Goal: Transaction & Acquisition: Register for event/course

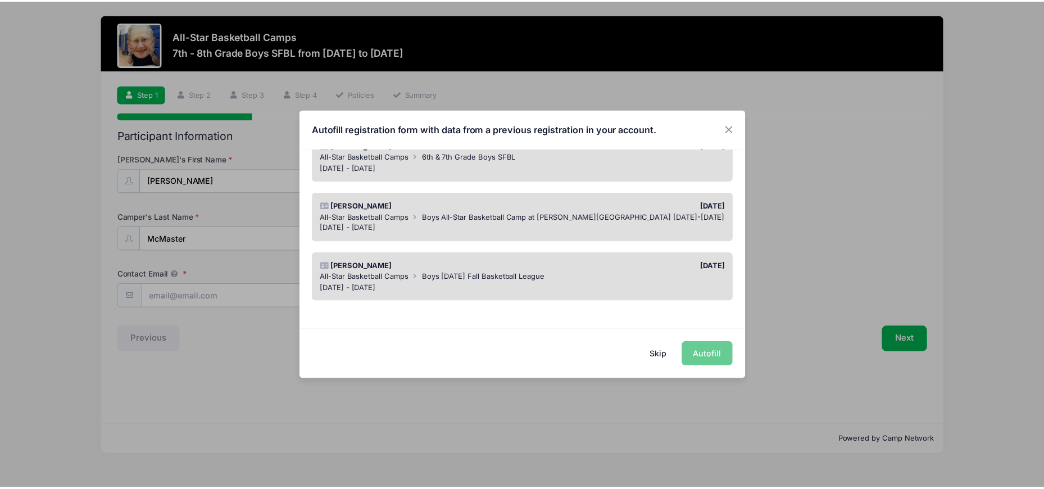
scroll to position [176, 0]
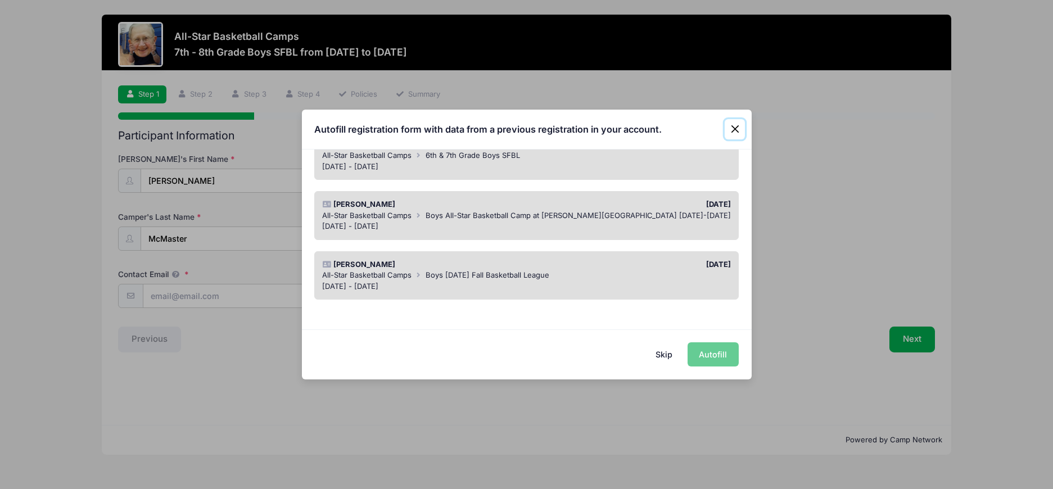
click at [735, 128] on button "Close" at bounding box center [734, 129] width 20 height 20
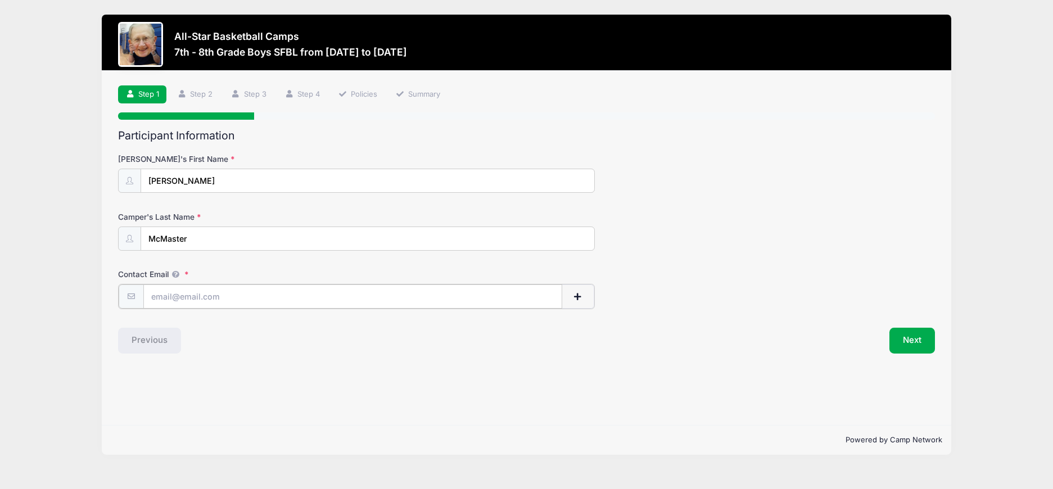
click at [286, 297] on input "Contact Email" at bounding box center [352, 296] width 419 height 24
type input "[EMAIL_ADDRESS][DOMAIN_NAME]"
click at [914, 346] on button "Next" at bounding box center [912, 340] width 46 height 26
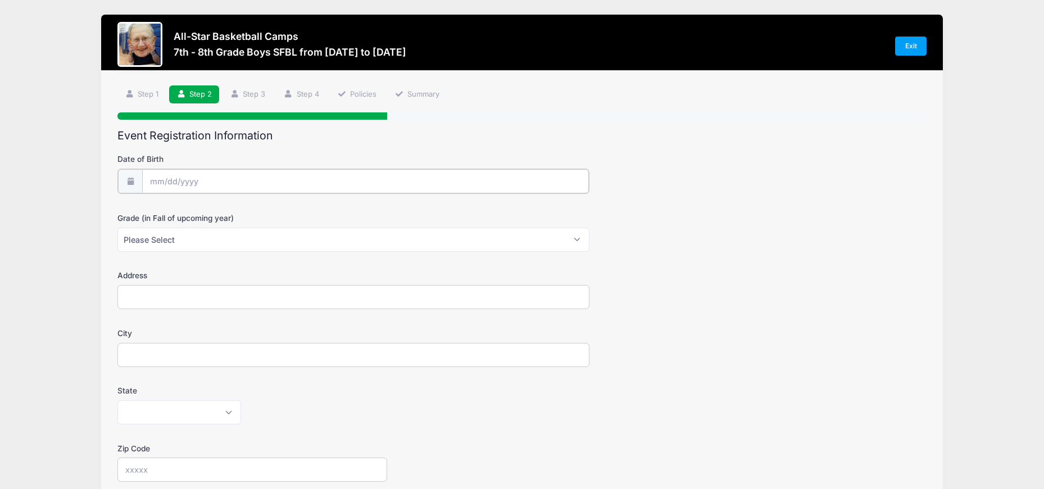
click at [254, 187] on body "Processing Request Please wait... Processing Request Please wait... Processing …" at bounding box center [522, 244] width 1044 height 489
click at [157, 212] on icon at bounding box center [158, 211] width 7 height 7
select select "4"
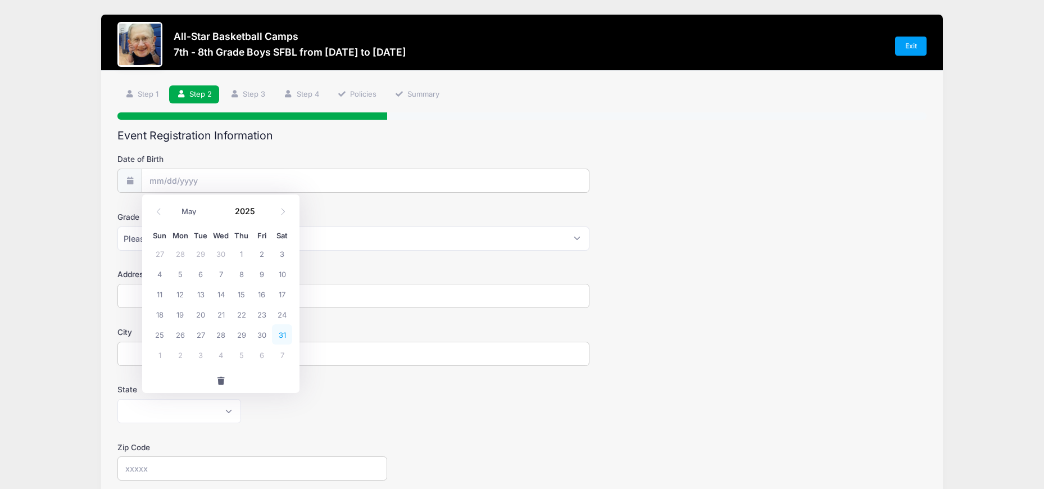
click at [280, 338] on span "31" at bounding box center [282, 334] width 20 height 20
type input "05/31/2025"
click at [215, 174] on input "05/31/2025" at bounding box center [365, 181] width 447 height 24
click at [262, 216] on span at bounding box center [262, 215] width 8 height 8
click at [245, 214] on input "2024" at bounding box center [247, 210] width 37 height 17
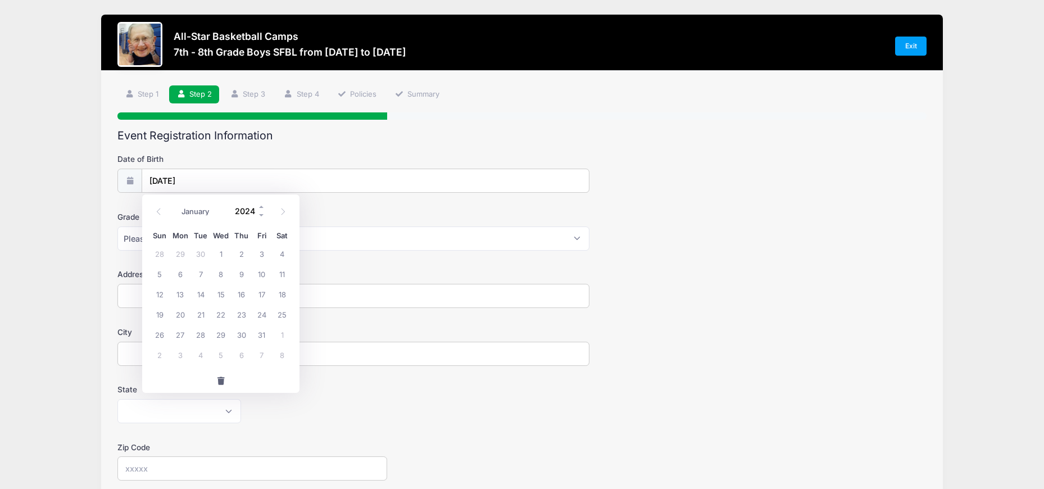
click at [261, 219] on input "2024" at bounding box center [247, 210] width 37 height 17
click at [259, 216] on span at bounding box center [262, 215] width 8 height 8
click at [261, 216] on span at bounding box center [262, 215] width 8 height 8
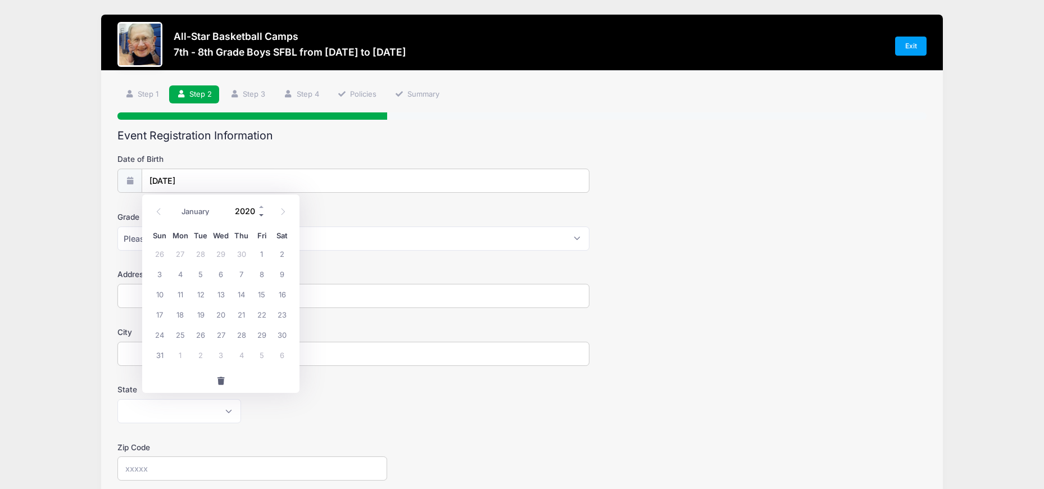
click at [261, 216] on span at bounding box center [262, 215] width 8 height 8
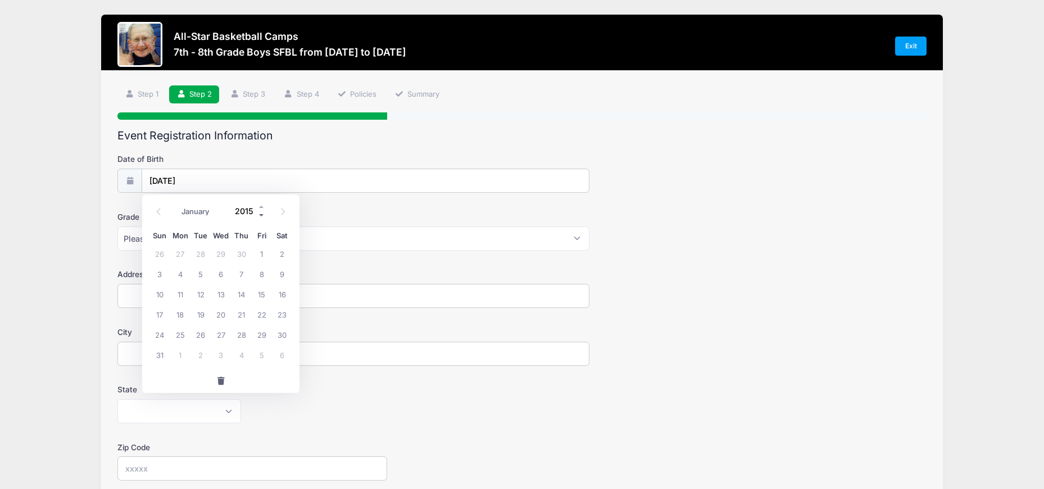
click at [261, 216] on span at bounding box center [262, 215] width 8 height 8
type input "2012"
click at [244, 335] on span "31" at bounding box center [241, 334] width 20 height 20
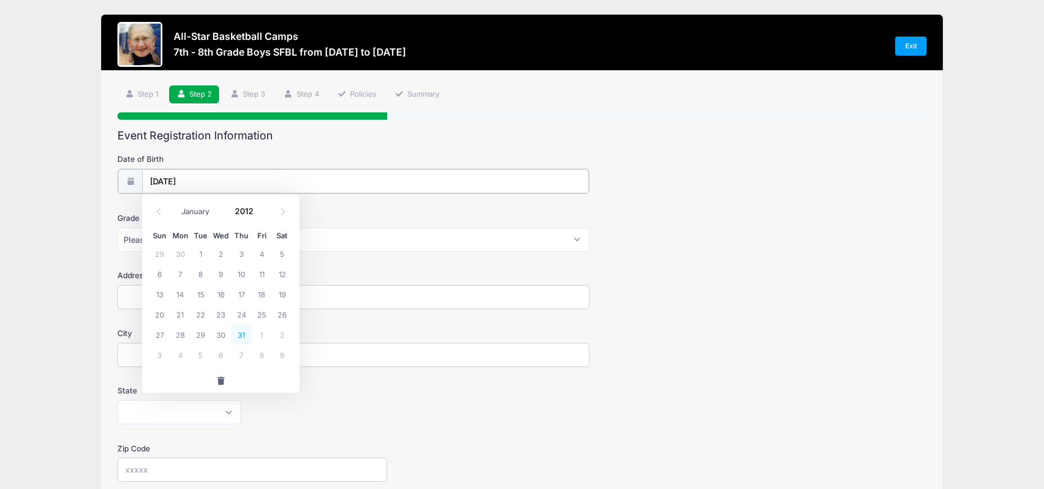
type input "[DATE]"
click at [217, 236] on select "Please Select 1st 2nd 3rd 4th 5th 6th 7th 8th 9th 10th 11th 12th" at bounding box center [353, 238] width 472 height 24
select select "8th"
click at [117, 226] on select "Please Select 1st 2nd 3rd 4th 5th 6th 7th 8th 9th 10th 11th 12th" at bounding box center [353, 238] width 472 height 24
click at [196, 293] on input "Address" at bounding box center [353, 296] width 472 height 24
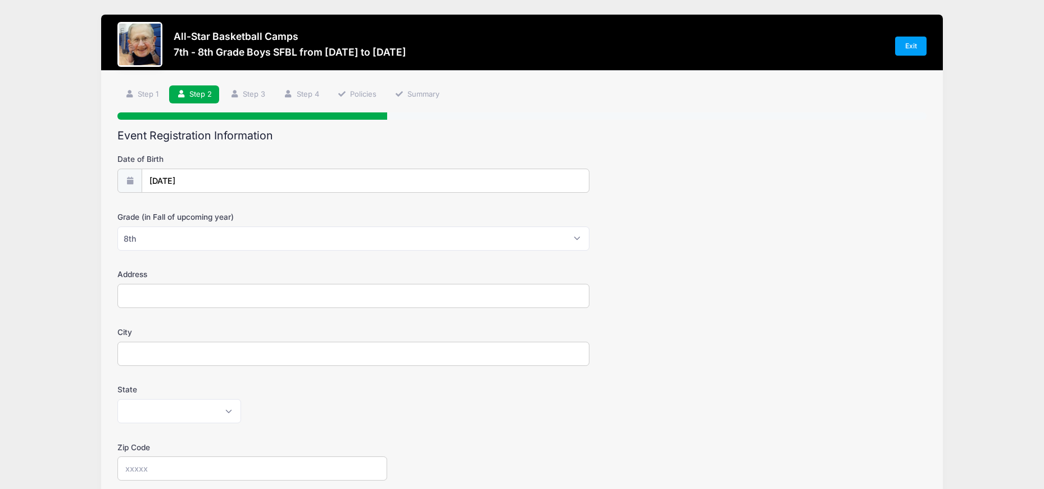
type input "[STREET_ADDRESS]"
type input "[GEOGRAPHIC_DATA]"
select select "MI"
type input "48187"
type input "[PERSON_NAME]"
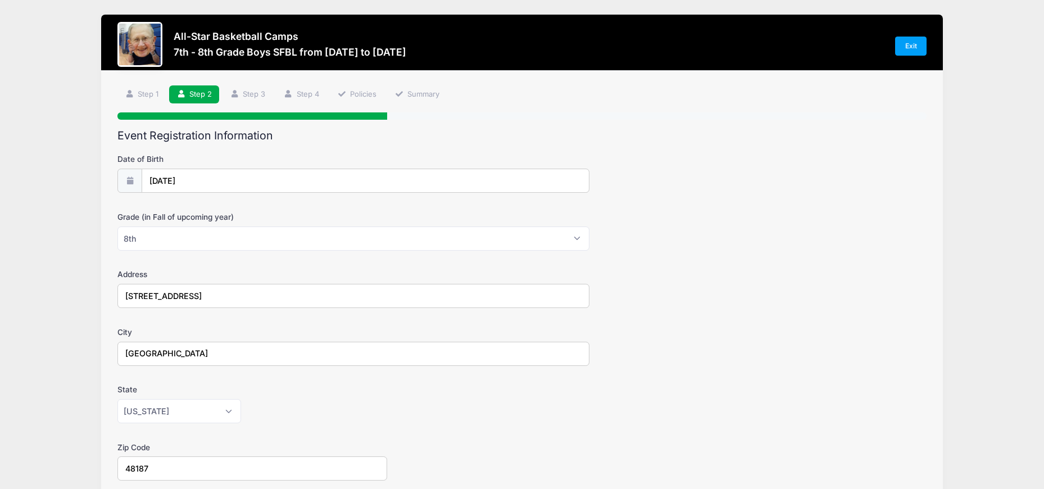
type input "McMaster"
type input "[PHONE_NUMBER]"
type input "[PERSON_NAME][EMAIL_ADDRESS][PERSON_NAME][DOMAIN_NAME]"
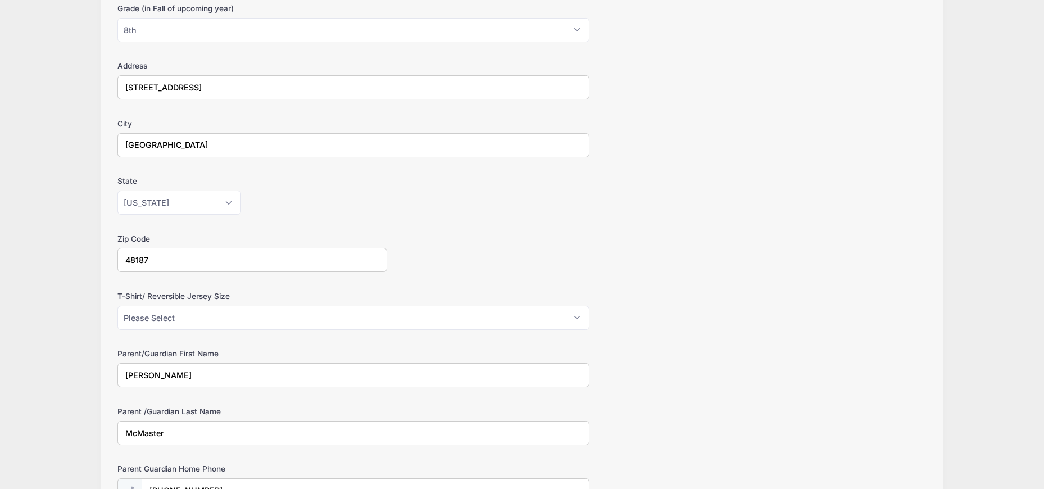
scroll to position [225, 0]
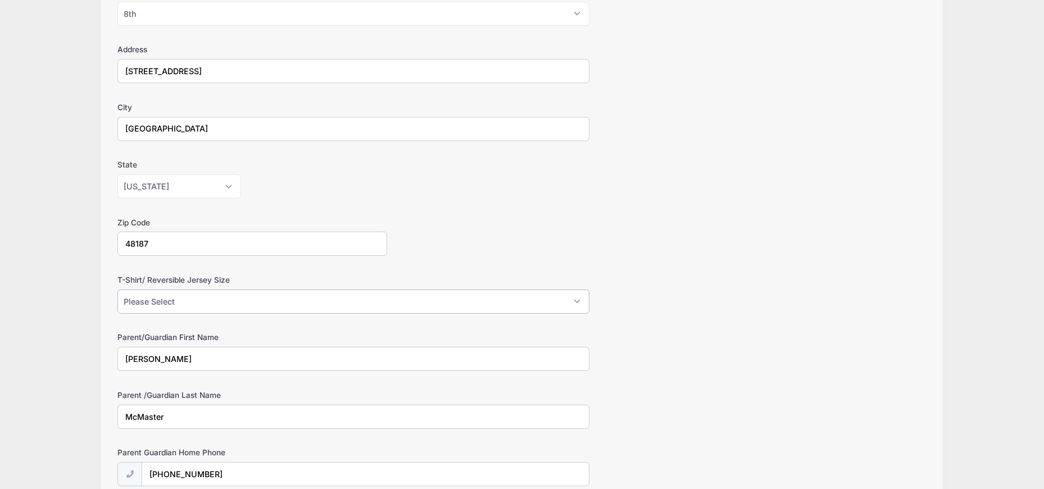
click at [344, 308] on select "Please Select Youth Large Youth XL Adult Small Adult Medium Adult Large Adult XL" at bounding box center [353, 301] width 472 height 24
select select "Adult Small"
click at [117, 289] on select "Please Select Youth Large Youth XL Adult Small Adult Medium Adult Large Adult XL" at bounding box center [353, 301] width 472 height 24
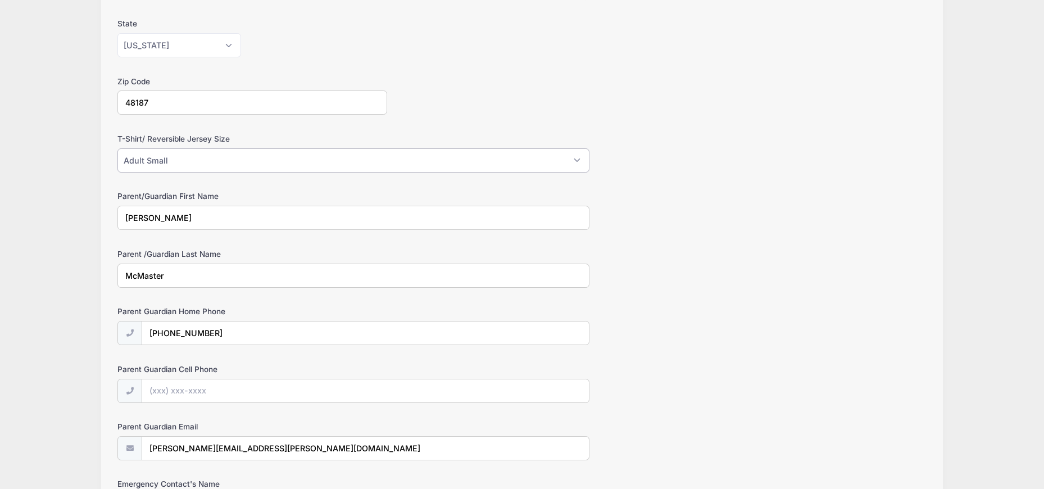
scroll to position [393, 0]
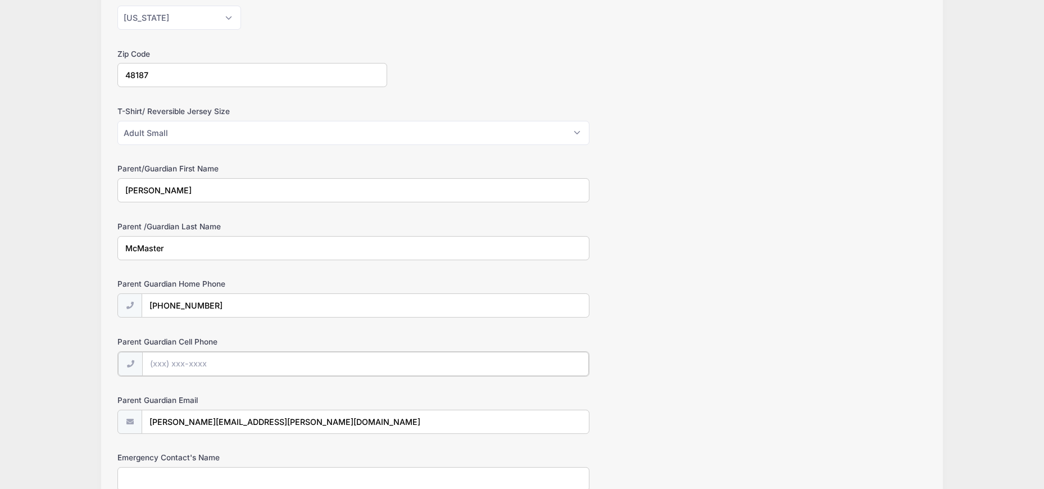
click at [329, 364] on input "Parent Guardian Cell Phone" at bounding box center [365, 364] width 447 height 24
type input "[PHONE_NUMBER]"
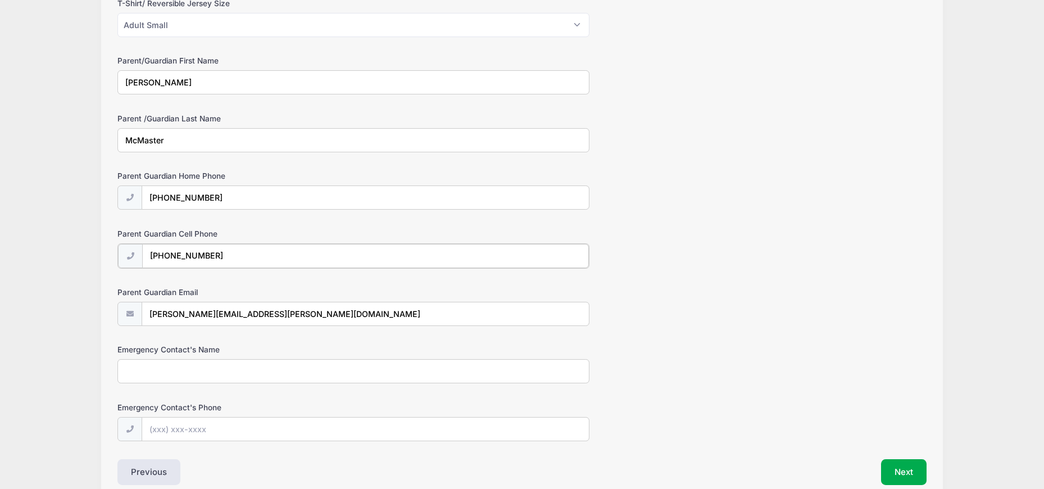
scroll to position [506, 0]
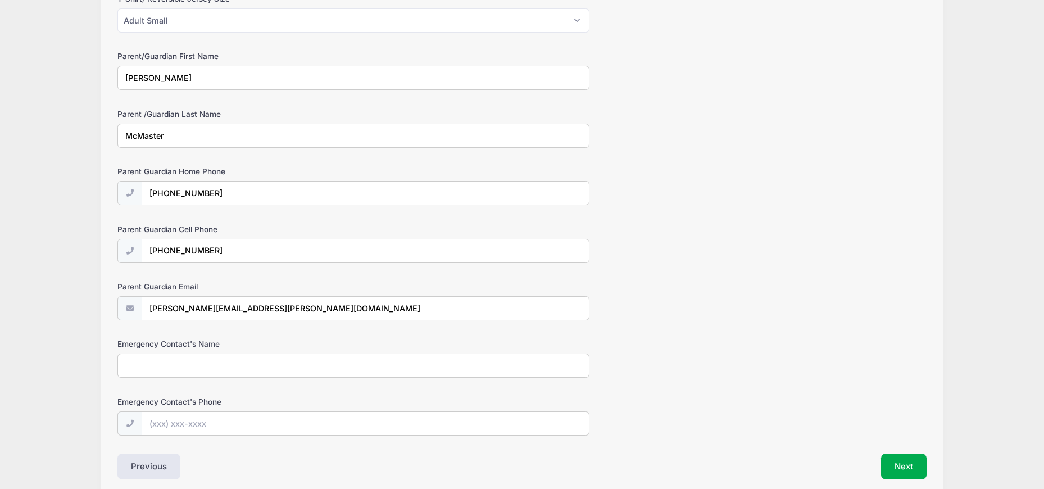
click at [285, 368] on input "Emergency Contact's Name" at bounding box center [353, 365] width 472 height 24
type input "[PERSON_NAME]"
type input "[PHONE_NUMBER]"
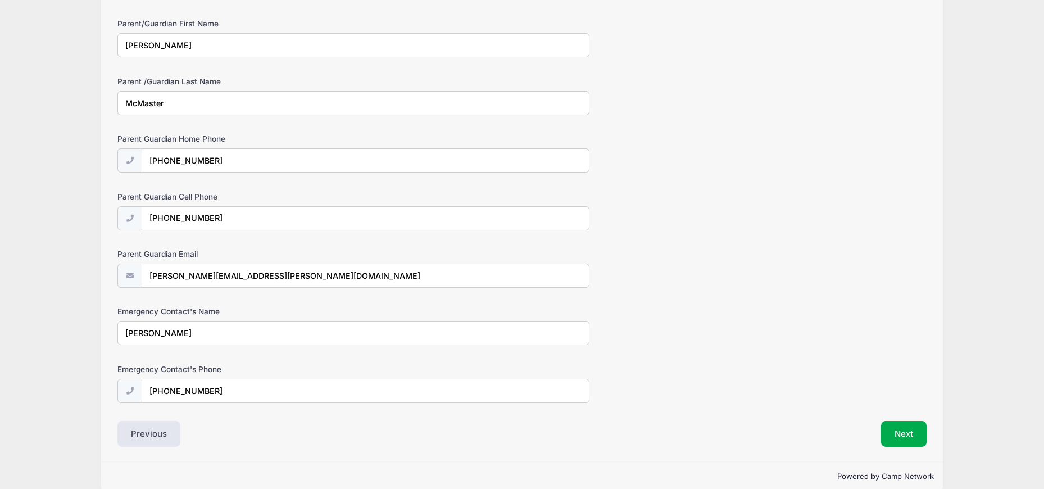
scroll to position [555, 0]
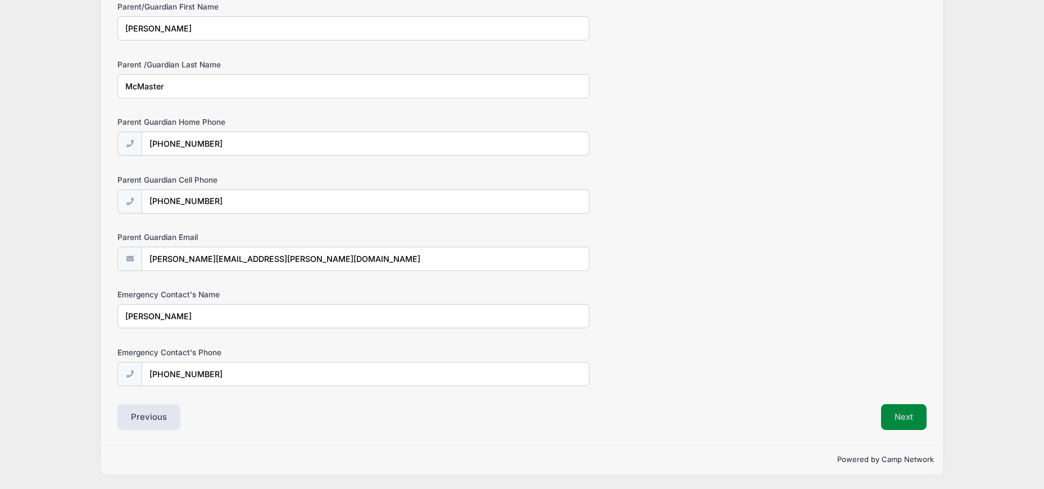
click at [895, 419] on button "Next" at bounding box center [904, 417] width 46 height 26
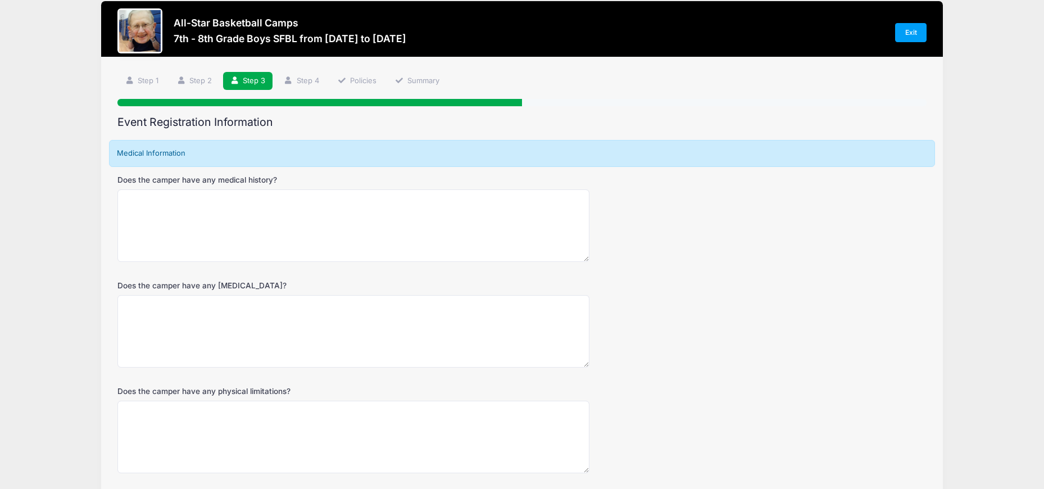
scroll to position [0, 0]
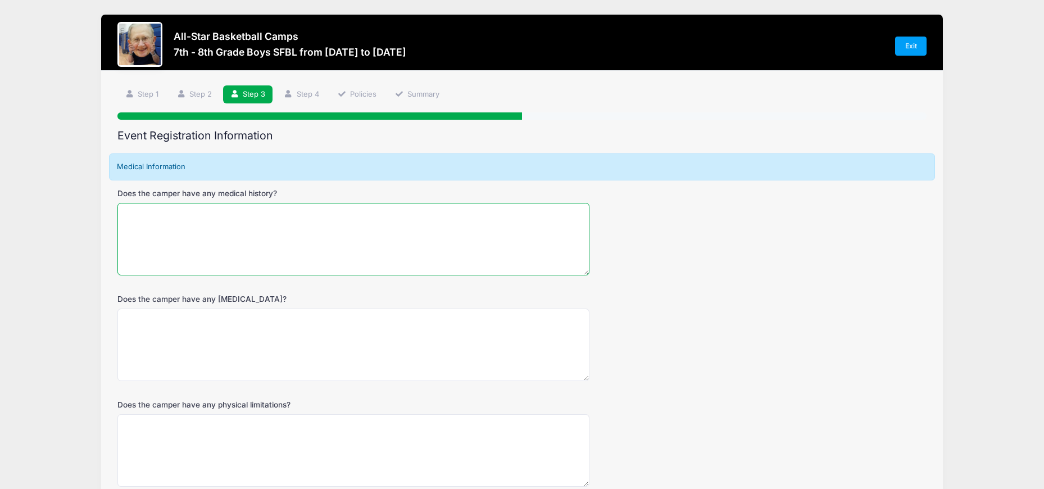
click at [259, 224] on textarea "Does the camper have any medical history?" at bounding box center [353, 239] width 472 height 72
type textarea "No"
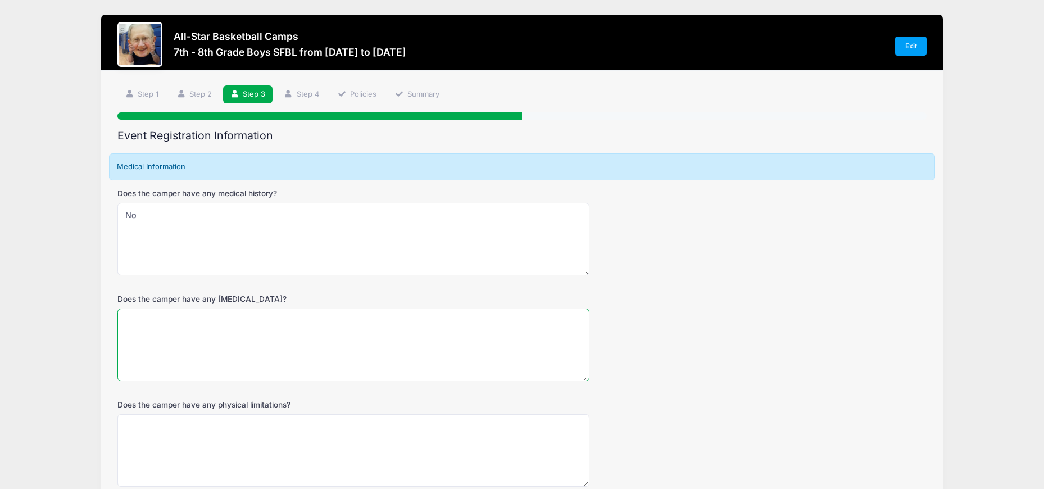
click at [187, 332] on textarea "Does the camper have any [MEDICAL_DATA]?" at bounding box center [353, 345] width 472 height 72
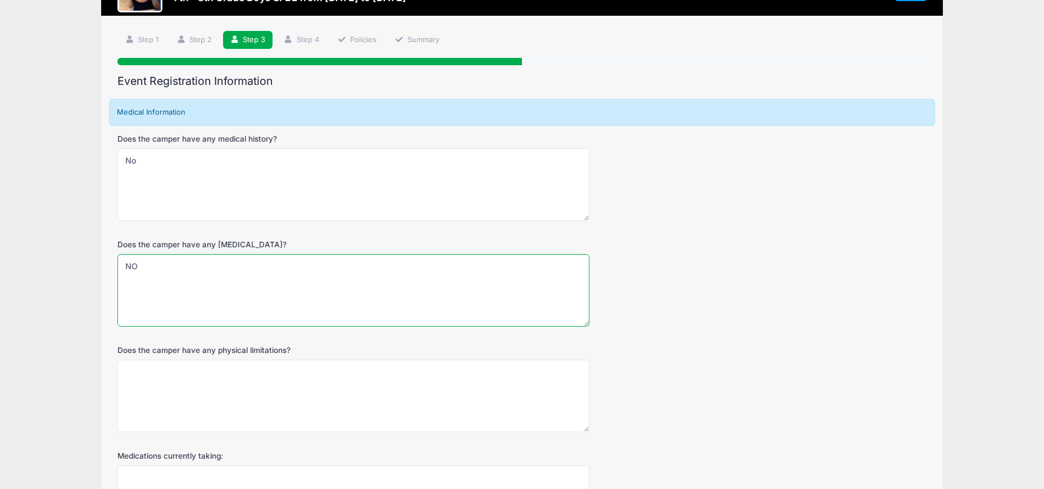
scroll to position [112, 0]
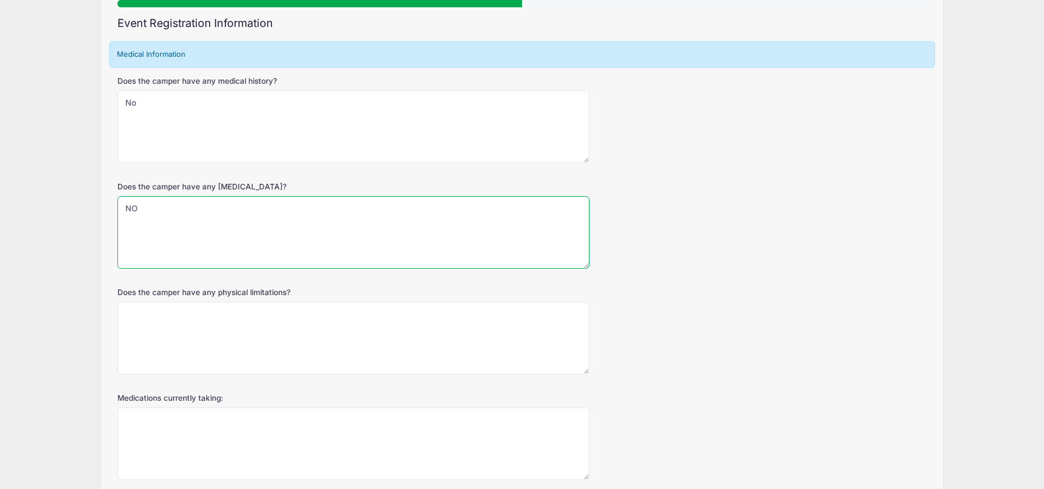
type textarea "NO"
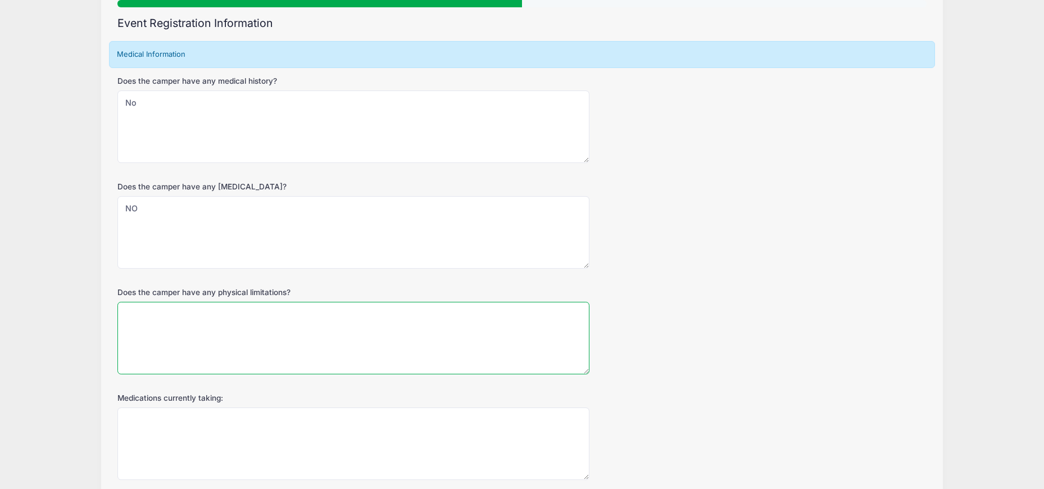
click at [187, 330] on textarea "Does the camper have any physical limitations?" at bounding box center [353, 338] width 472 height 72
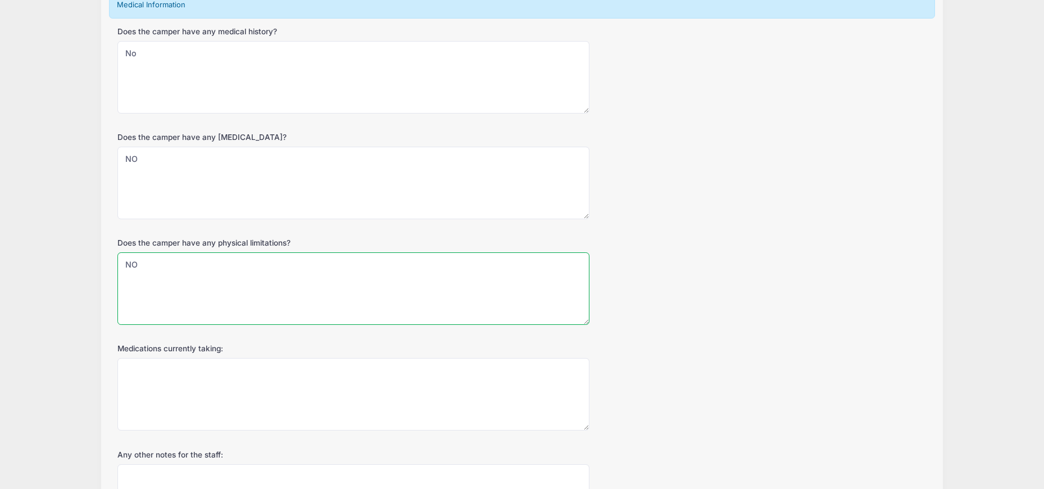
scroll to position [225, 0]
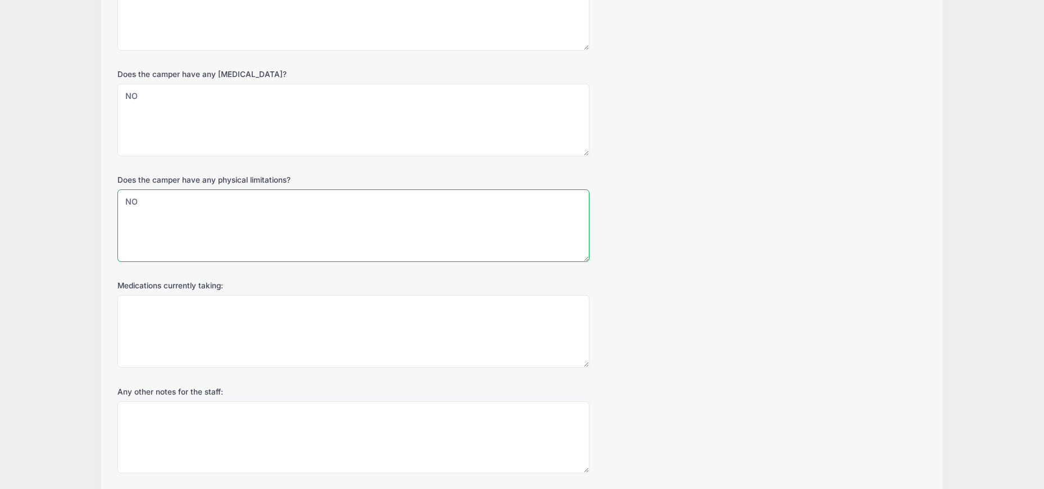
type textarea "NO"
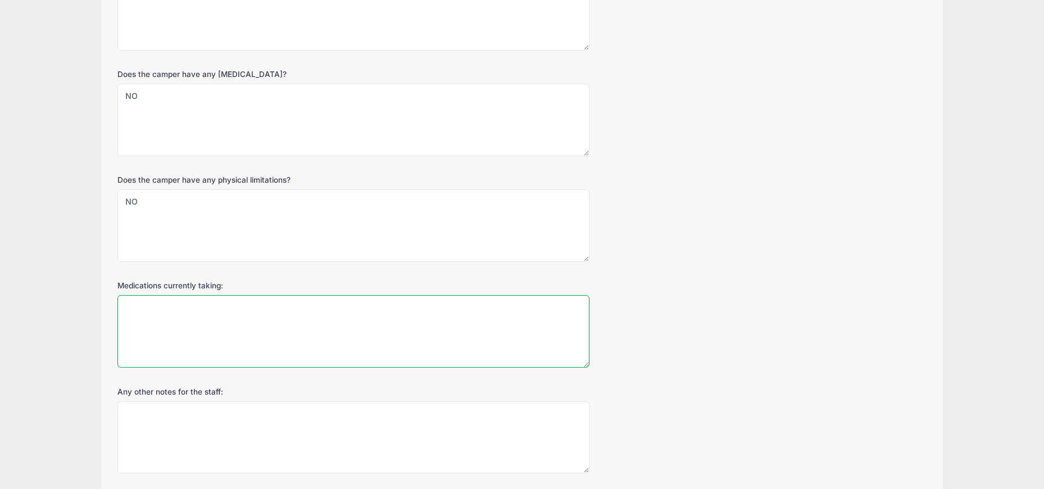
click at [182, 329] on textarea "Medications currently taking:" at bounding box center [353, 331] width 472 height 72
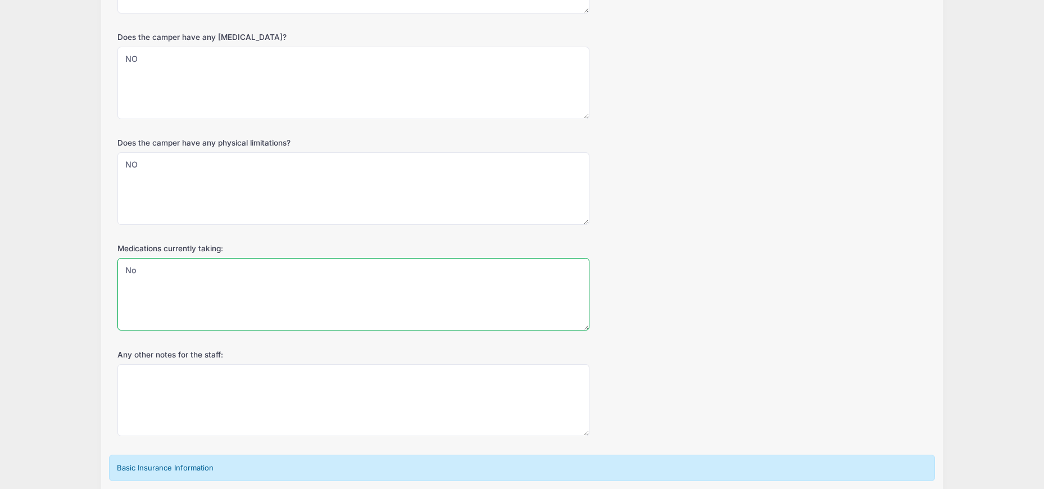
scroll to position [281, 0]
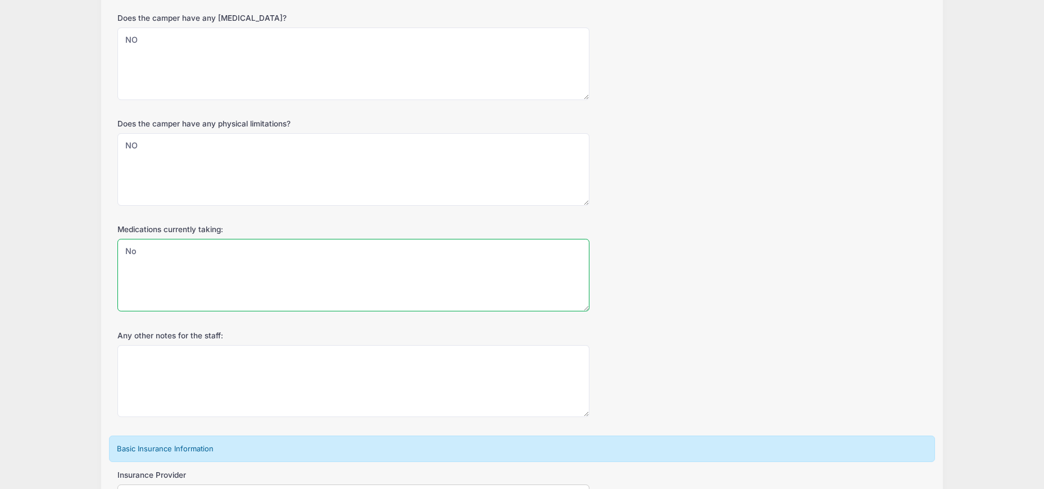
type textarea "No"
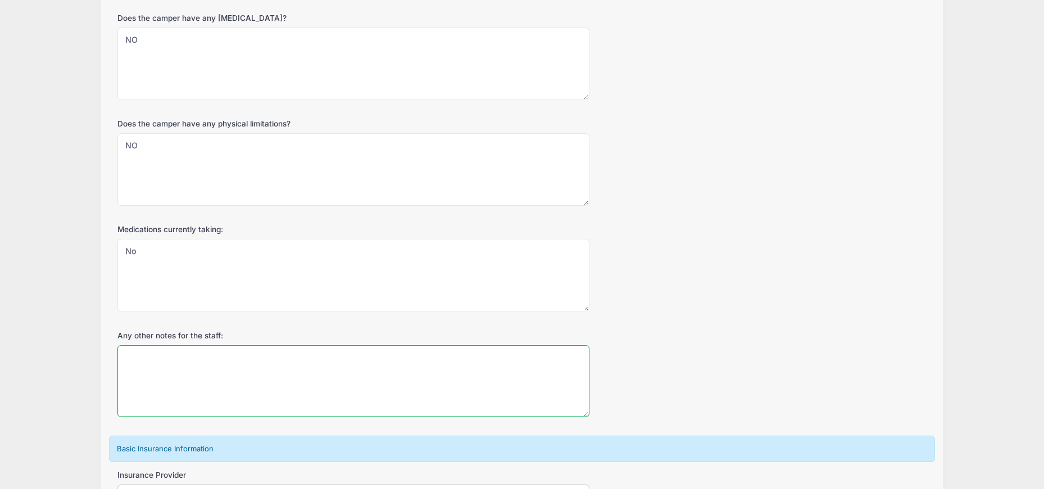
click at [182, 369] on textarea "Any other notes for the staff:" at bounding box center [353, 381] width 472 height 72
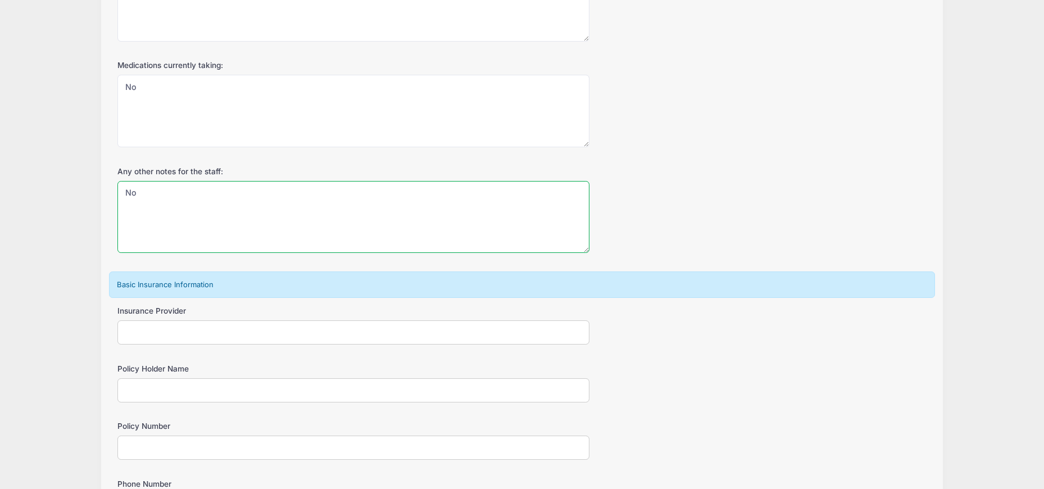
scroll to position [506, 0]
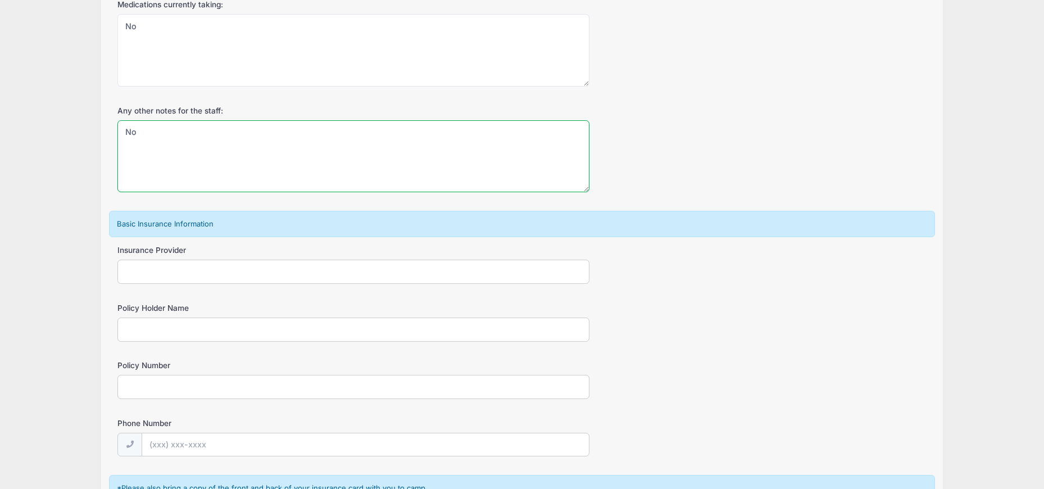
type textarea "No"
click at [198, 275] on input "Insurance Provider" at bounding box center [353, 272] width 472 height 24
type input "United Healthcare"
click at [197, 330] on input "Policy Holder Name" at bounding box center [353, 330] width 472 height 24
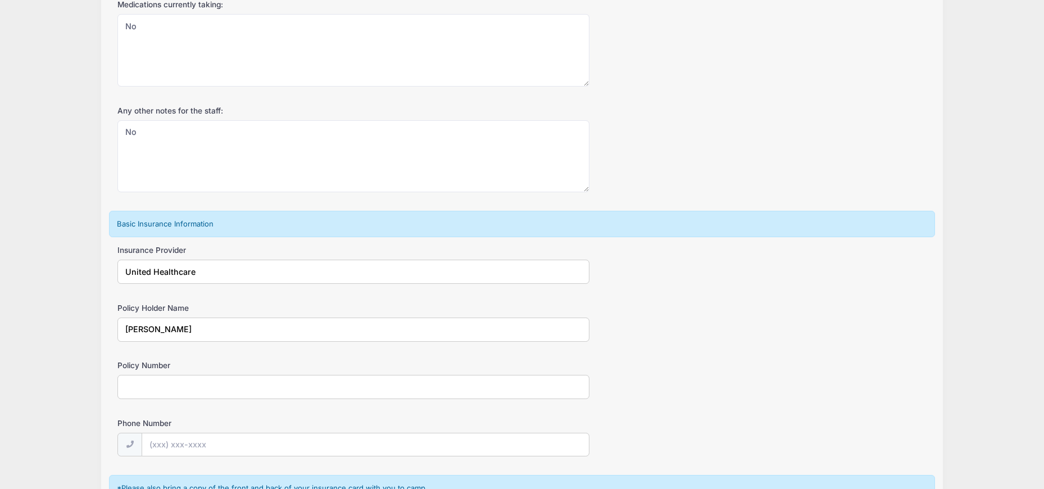
type input "[PERSON_NAME]"
click at [148, 392] on input "Policy Number" at bounding box center [353, 387] width 472 height 24
type input "996171037"
click at [193, 447] on input "Phone Number" at bounding box center [365, 445] width 447 height 24
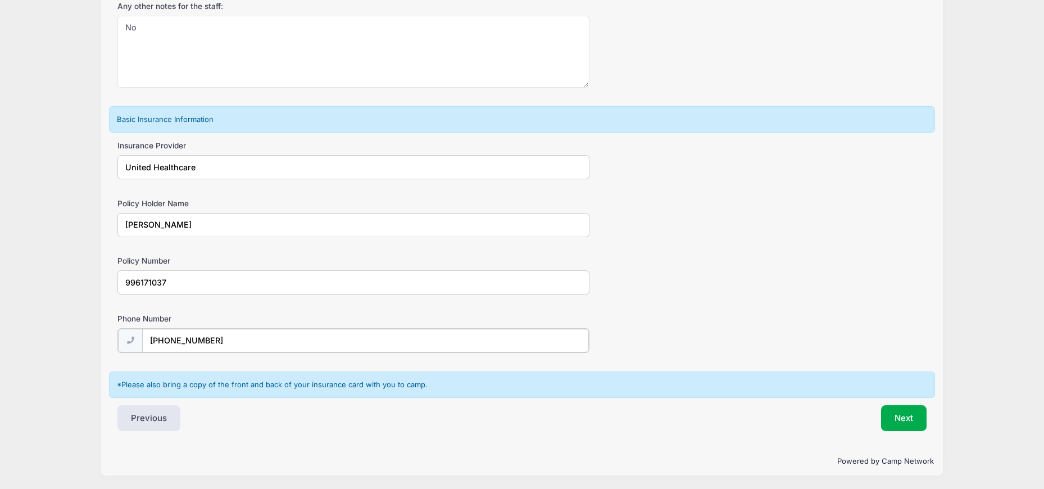
scroll to position [611, 0]
type input "[PHONE_NUMBER]"
click at [901, 415] on button "Next" at bounding box center [904, 417] width 46 height 26
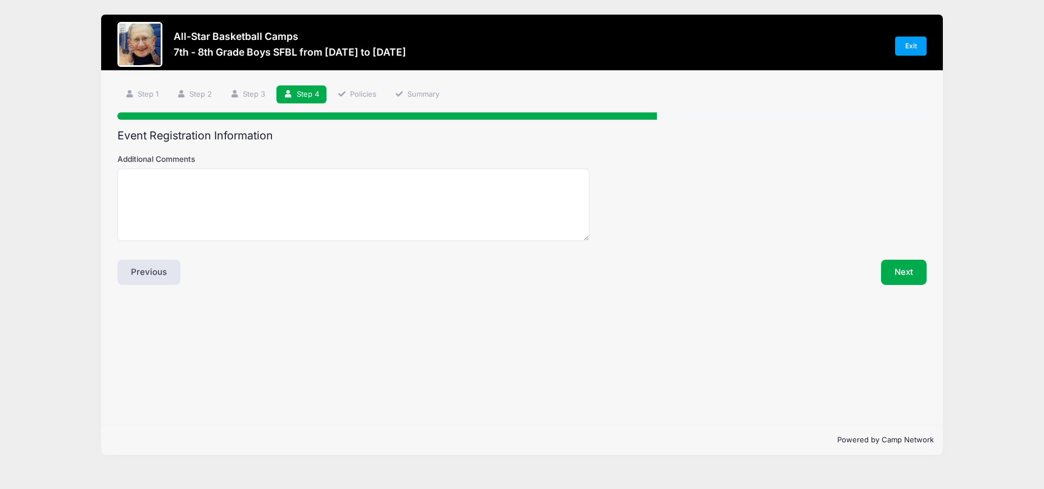
scroll to position [0, 0]
click at [158, 181] on textarea "Additional Comments" at bounding box center [356, 205] width 476 height 72
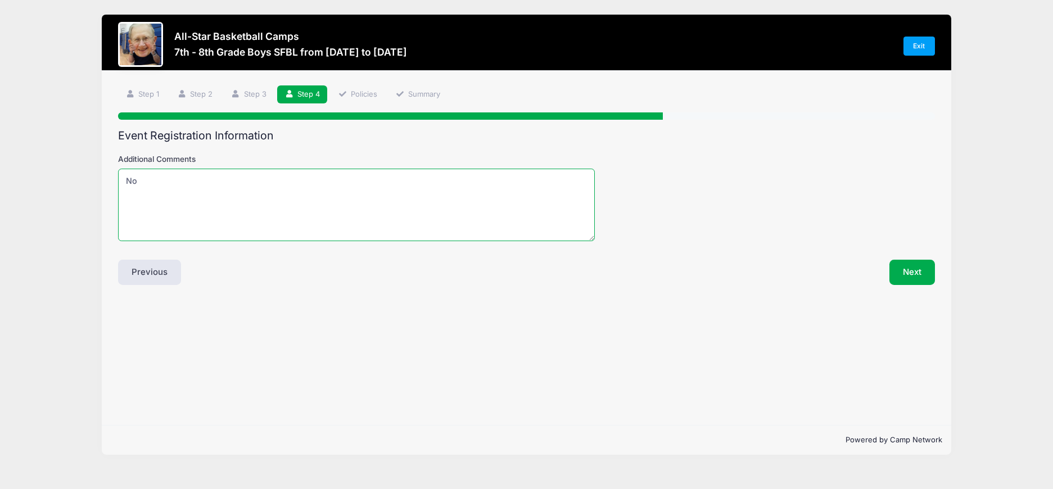
type textarea "N"
type textarea "We are excited"
click at [919, 269] on button "Next" at bounding box center [912, 273] width 46 height 26
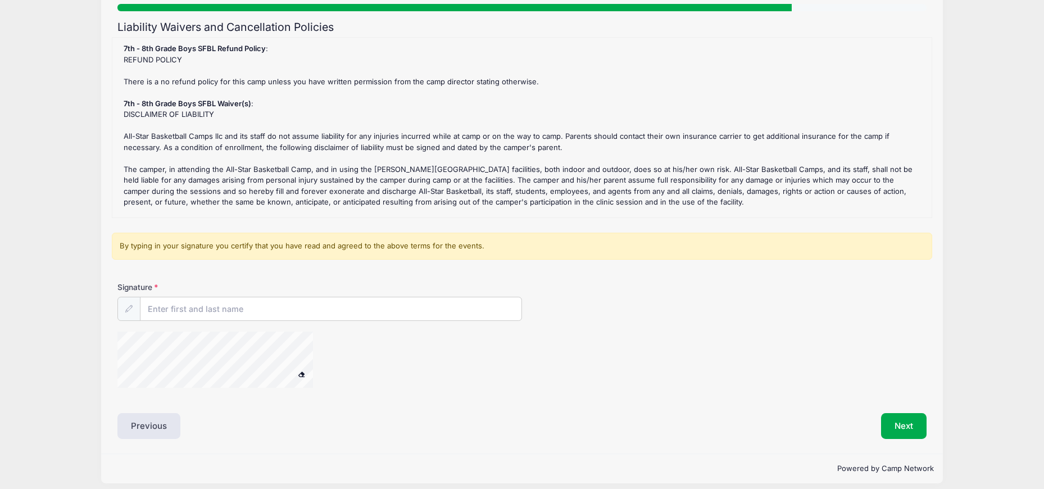
scroll to position [112, 0]
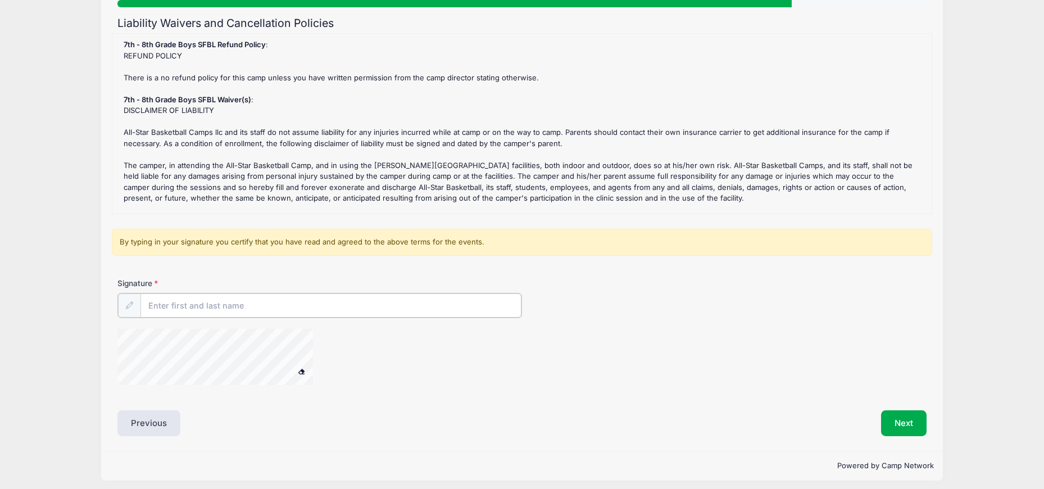
click at [294, 314] on input "Signature" at bounding box center [330, 305] width 381 height 24
type input "[PERSON_NAME]"
click at [894, 423] on button "Next" at bounding box center [904, 422] width 46 height 26
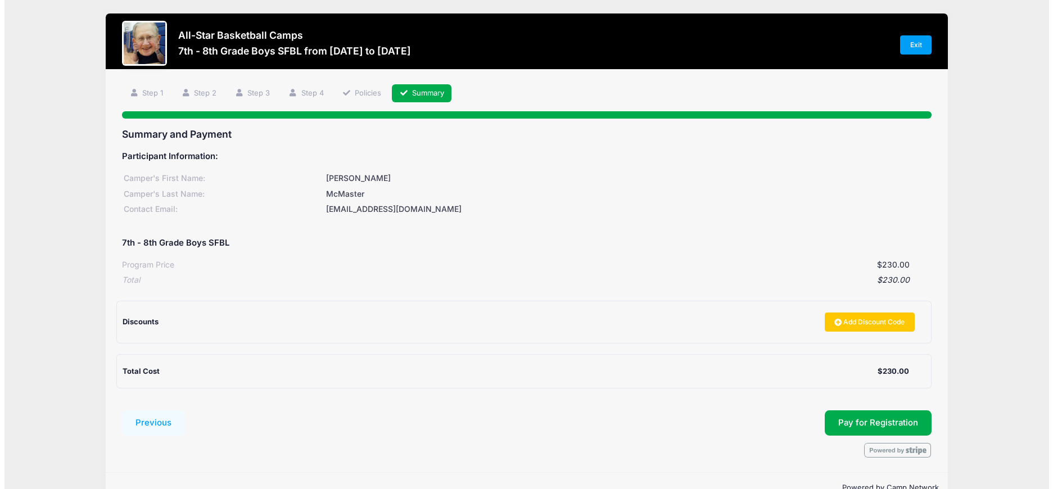
scroll to position [0, 0]
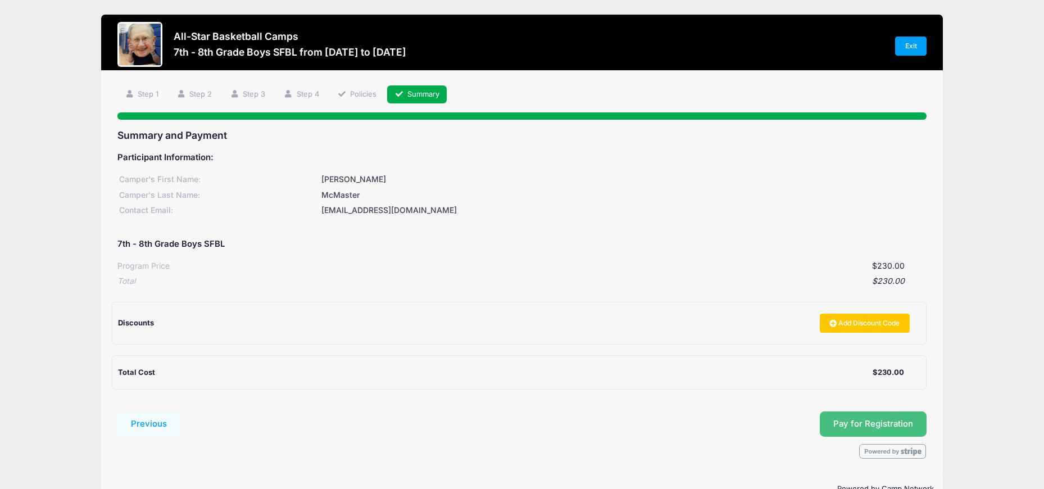
click at [858, 422] on span "Pay for Registration" at bounding box center [873, 424] width 80 height 10
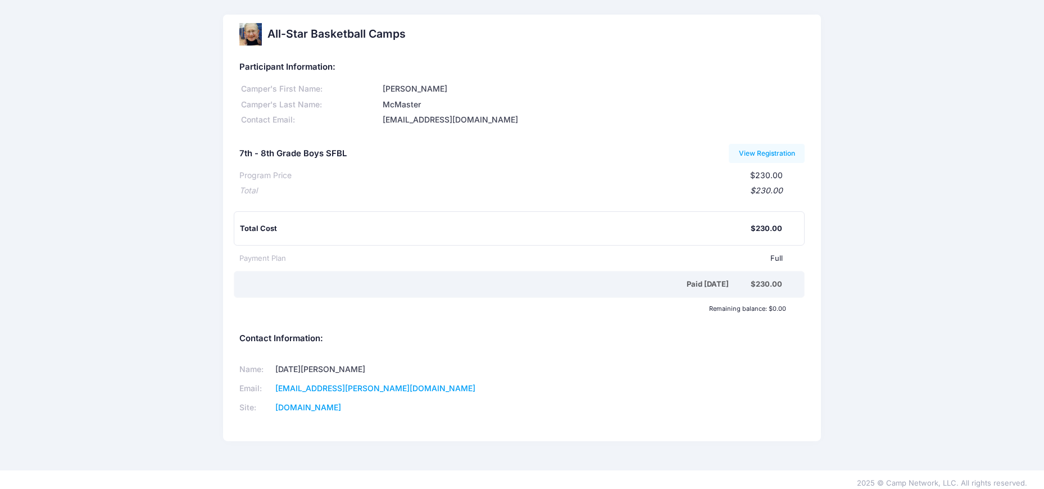
click at [375, 33] on h2 "All-Star Basketball Camps" at bounding box center [337, 34] width 138 height 13
click at [742, 151] on link "View Registration" at bounding box center [767, 153] width 76 height 19
click at [341, 411] on link "[DOMAIN_NAME]" at bounding box center [308, 407] width 66 height 10
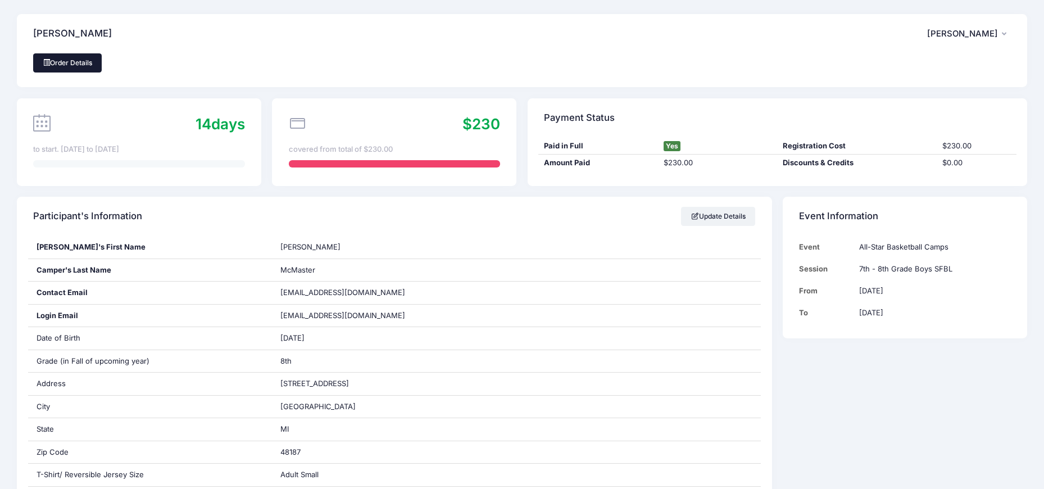
click at [90, 66] on link "Order Details" at bounding box center [67, 62] width 69 height 19
